Goal: Task Accomplishment & Management: Use online tool/utility

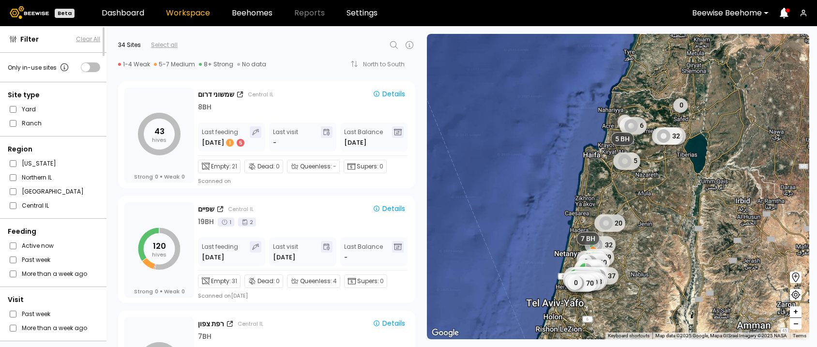
scroll to position [3636, 0]
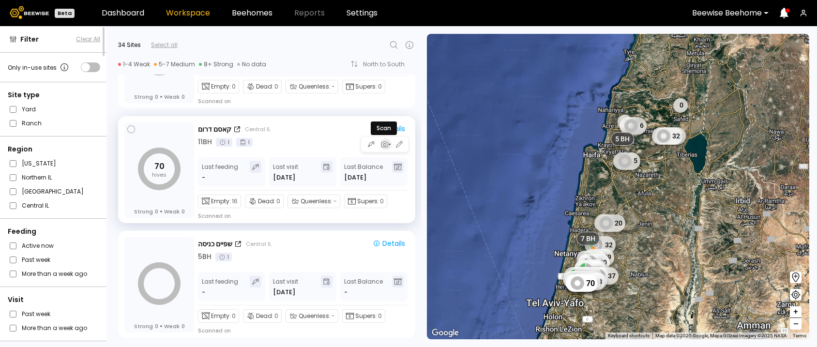
click at [382, 142] on icon "button" at bounding box center [384, 144] width 9 height 9
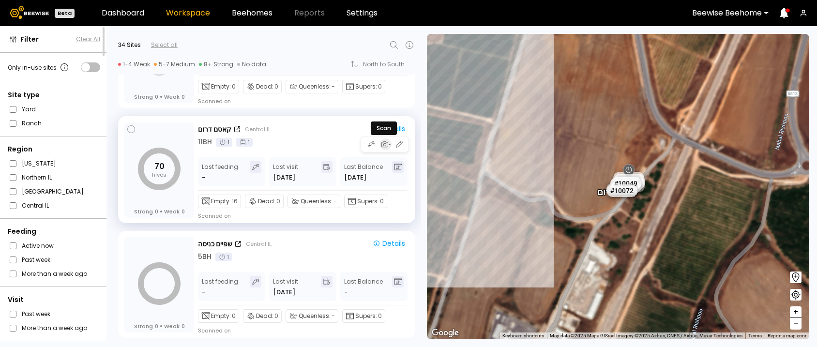
click at [383, 140] on icon "button" at bounding box center [384, 144] width 9 height 9
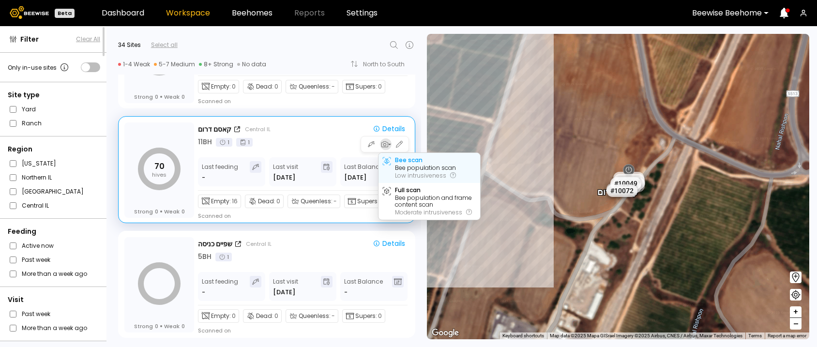
click at [400, 165] on div "Bee population scan" at bounding box center [425, 168] width 61 height 7
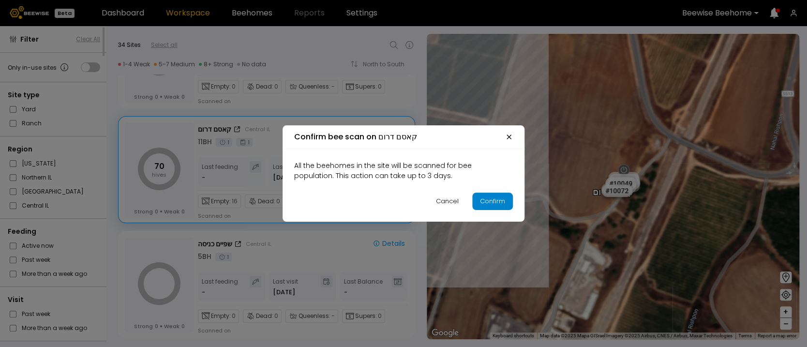
click at [493, 198] on div "Confirm" at bounding box center [492, 202] width 25 height 10
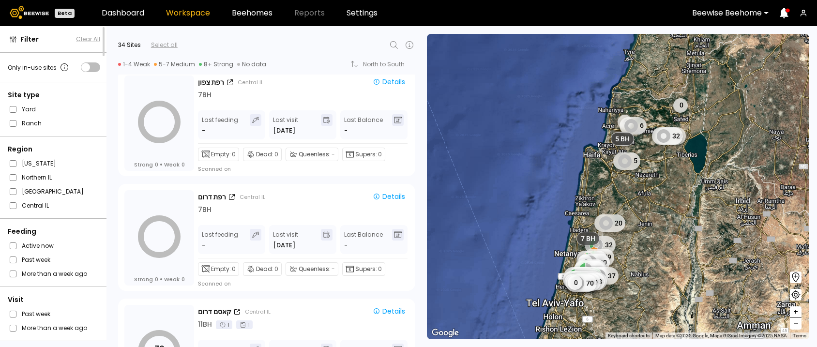
scroll to position [3451, 0]
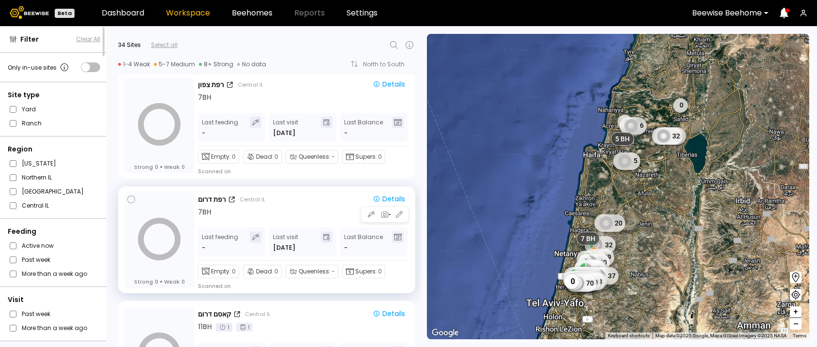
click at [309, 215] on div "7 BH" at bounding box center [303, 212] width 211 height 10
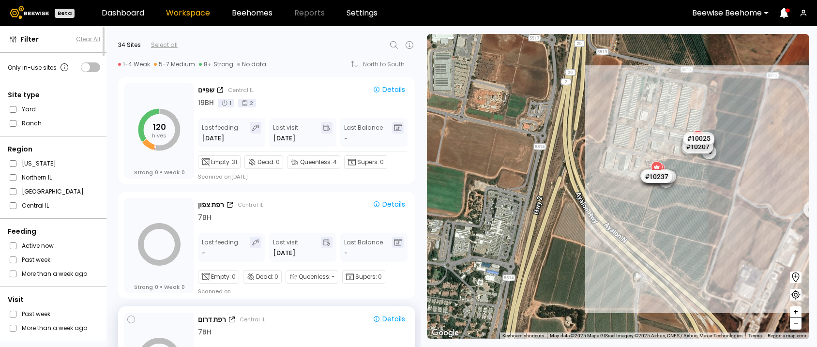
scroll to position [3331, 0]
click at [201, 211] on div "רפת צפון Central IL Details 7 BH" at bounding box center [303, 211] width 211 height 24
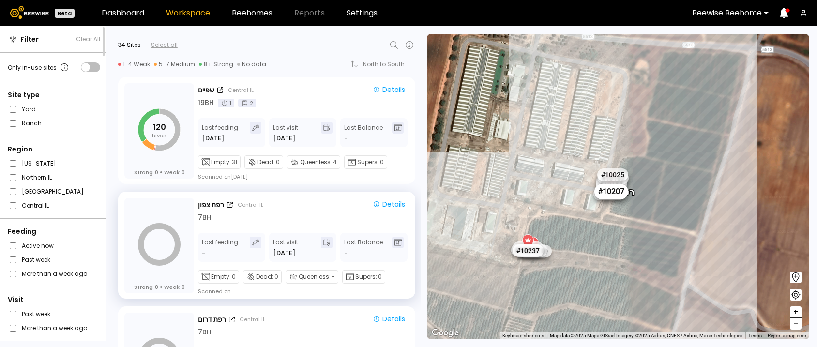
click at [604, 195] on div "# 10207" at bounding box center [611, 190] width 34 height 15
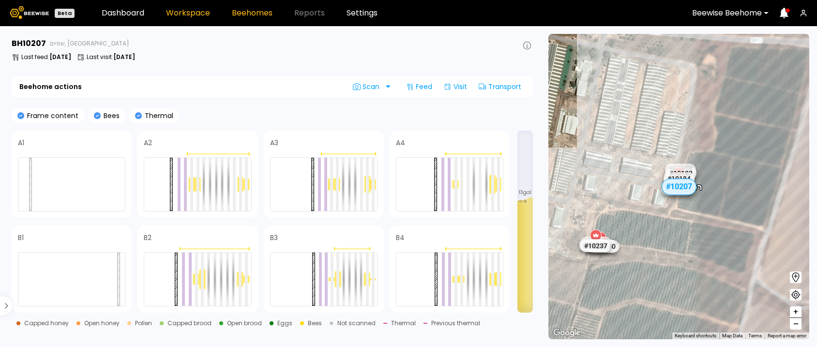
click at [177, 12] on link "Workspace" at bounding box center [188, 13] width 44 height 8
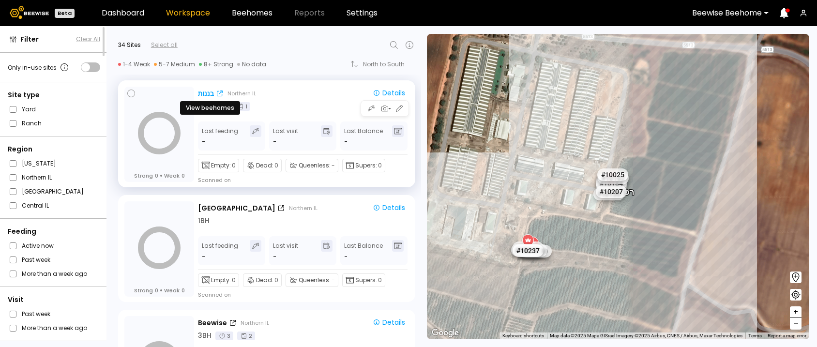
click at [203, 97] on div "בננות" at bounding box center [206, 94] width 16 height 10
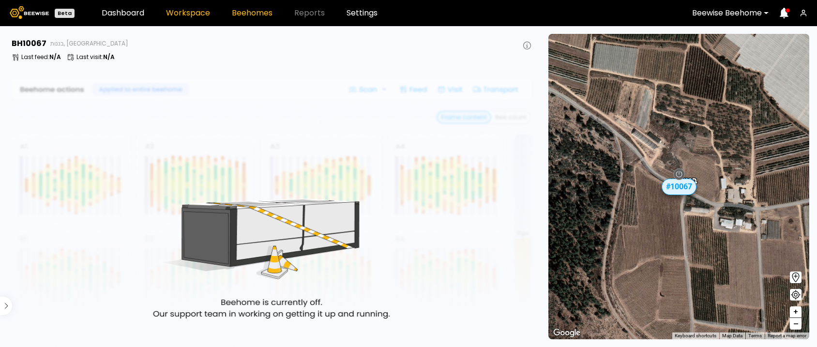
click at [191, 10] on link "Workspace" at bounding box center [188, 13] width 44 height 8
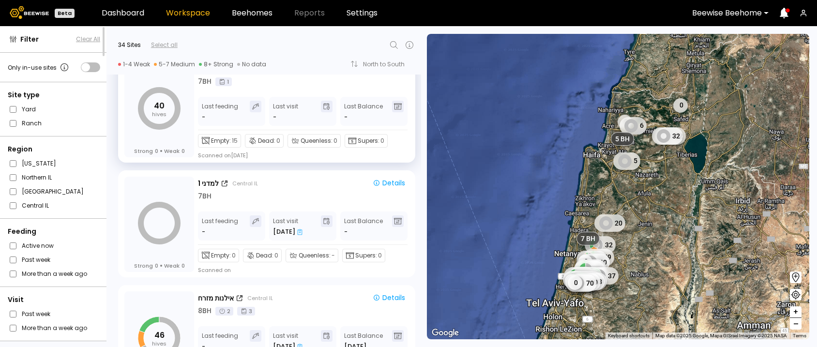
scroll to position [1173, 0]
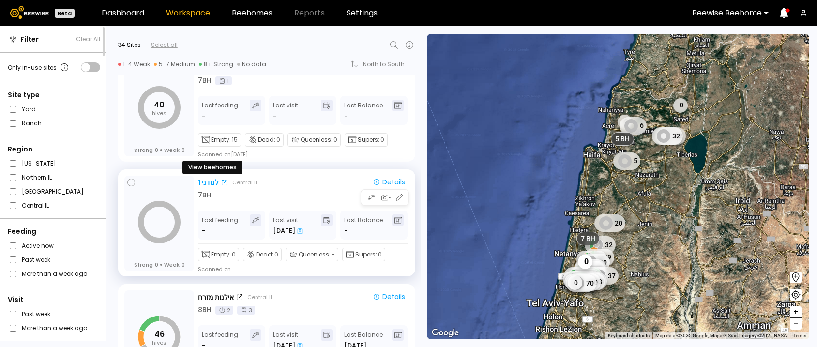
click at [207, 180] on div "למדני 1" at bounding box center [208, 183] width 21 height 10
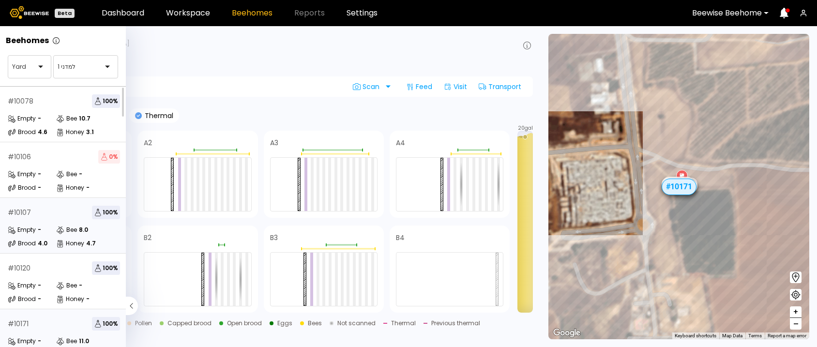
click at [59, 221] on div "# 10107 100 % Empty - Bee 8.0 Brood 4.0 Honey 4.7" at bounding box center [64, 226] width 128 height 56
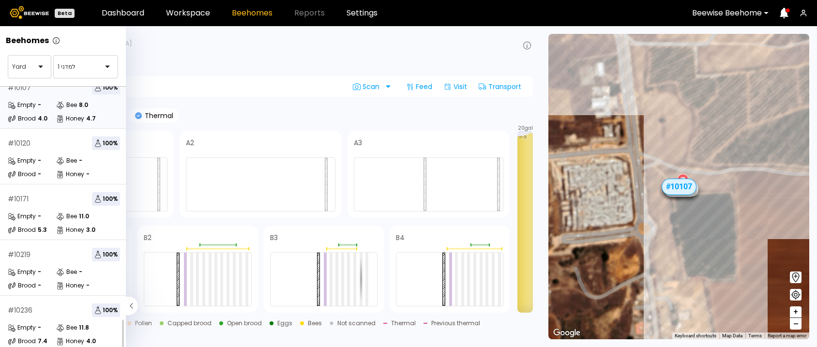
scroll to position [135, 0]
click at [49, 192] on div "# 10171 100 %" at bounding box center [64, 199] width 112 height 14
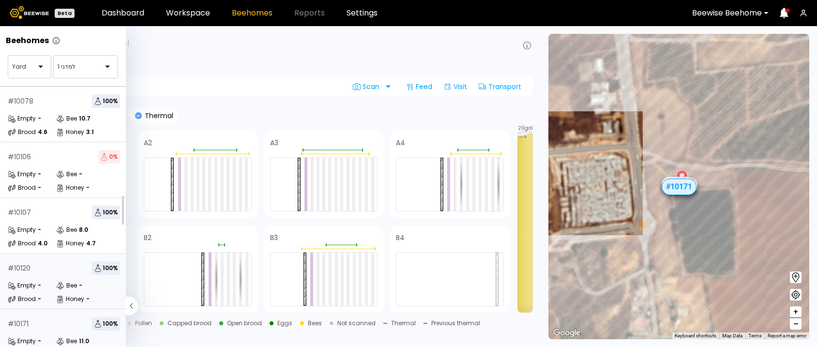
scroll to position [135, 0]
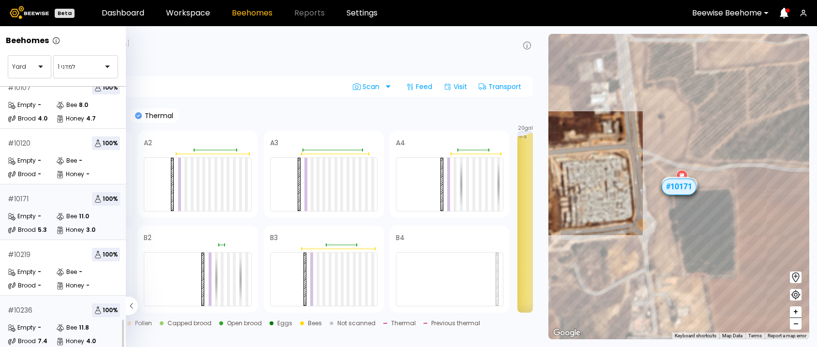
click at [40, 304] on div "# 10236 100 %" at bounding box center [64, 311] width 112 height 14
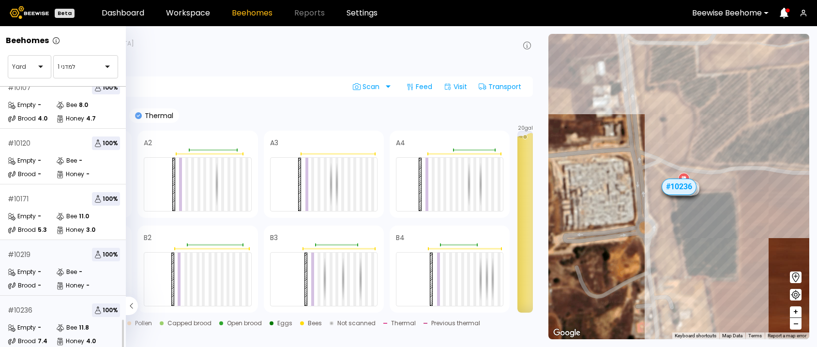
click at [62, 248] on div "# 10219 100 %" at bounding box center [64, 255] width 112 height 14
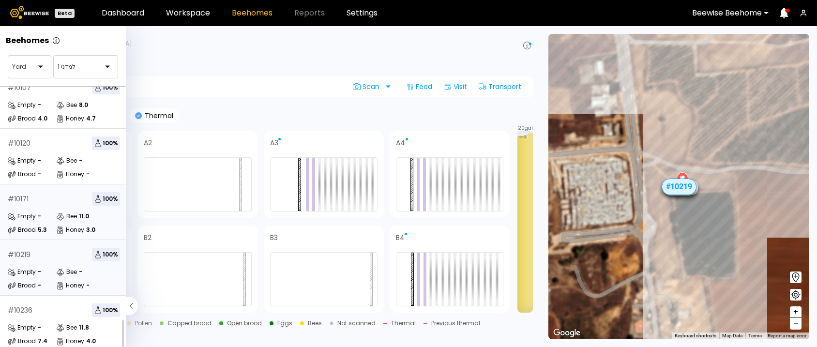
click at [45, 192] on div "# 10171 100 %" at bounding box center [64, 199] width 112 height 14
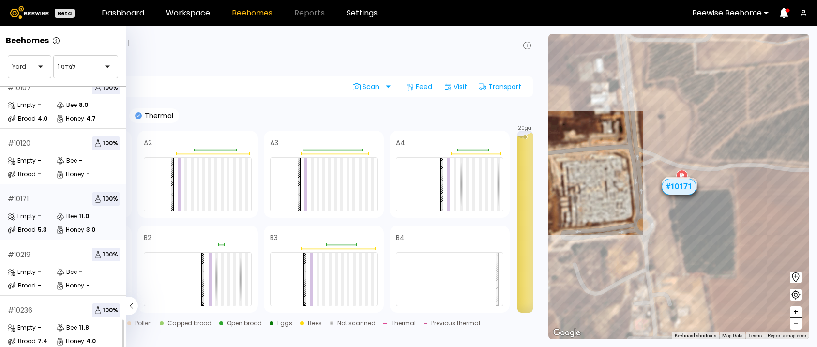
click at [50, 137] on div "# 10120 100 %" at bounding box center [64, 144] width 112 height 14
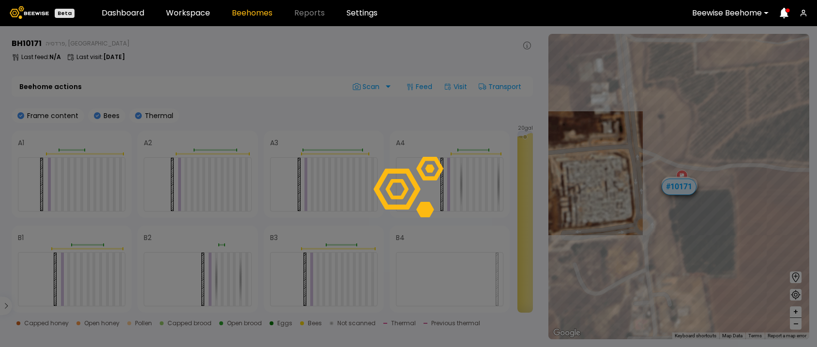
scroll to position [108, 0]
